Goal: Information Seeking & Learning: Learn about a topic

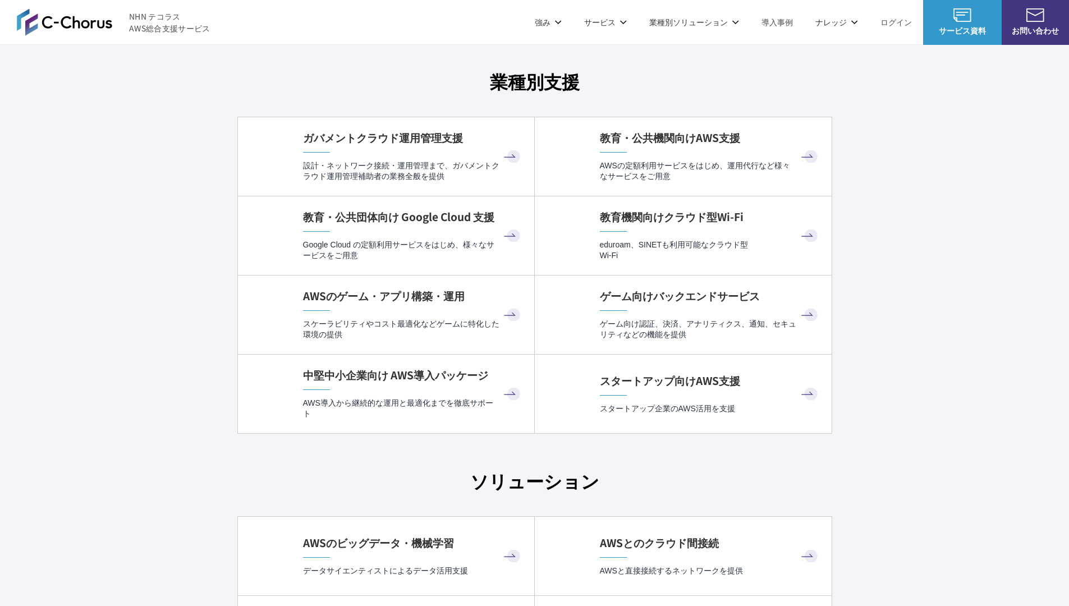
scroll to position [2961, 0]
